Goal: Navigation & Orientation: Go to known website

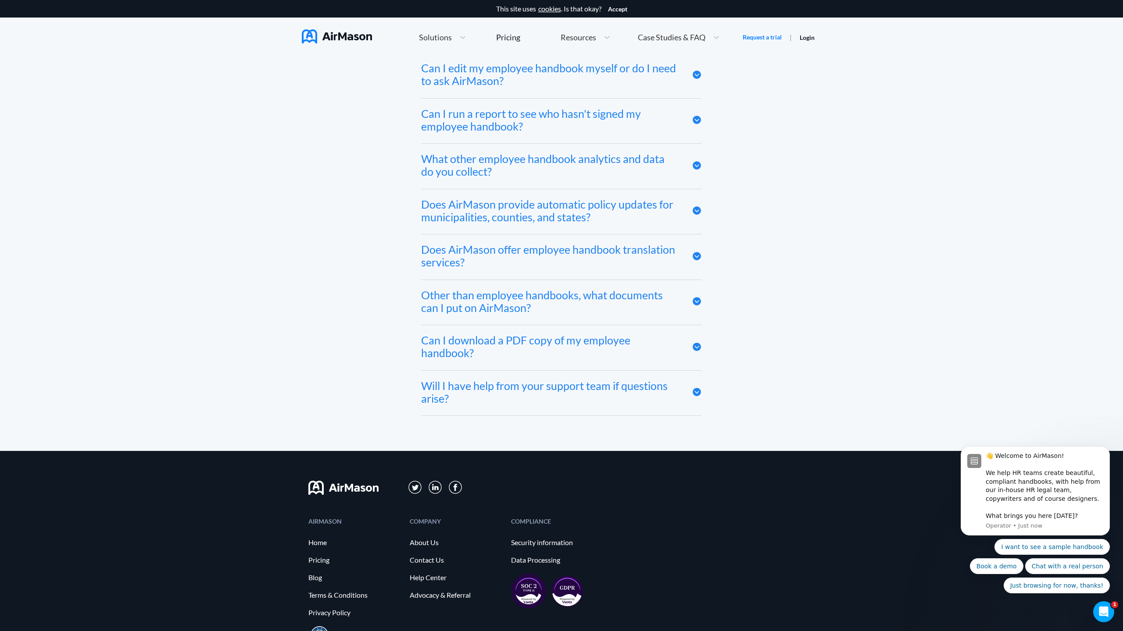
scroll to position [4818, 0]
